Goal: Find contact information: Find contact information

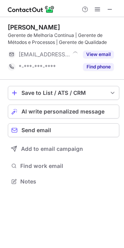
scroll to position [176, 124]
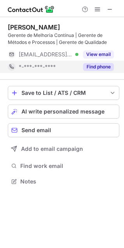
click at [104, 68] on button "Find phone" at bounding box center [98, 67] width 31 height 8
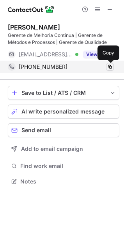
click at [109, 67] on span at bounding box center [110, 67] width 6 height 6
click at [112, 65] on span at bounding box center [110, 67] width 6 height 6
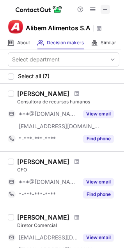
click at [102, 8] on span at bounding box center [105, 9] width 6 height 6
